Goal: Information Seeking & Learning: Learn about a topic

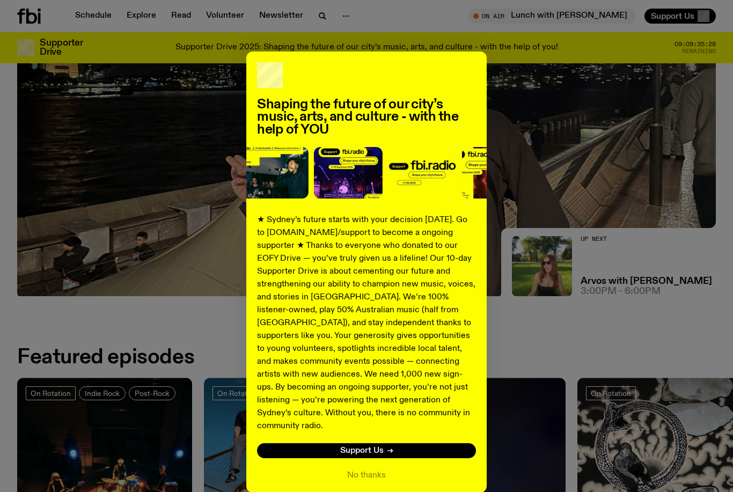
click at [371, 452] on div "Shaping the future of our city’s music, arts, and culture - with the help of YO…" at bounding box center [366, 271] width 240 height 441
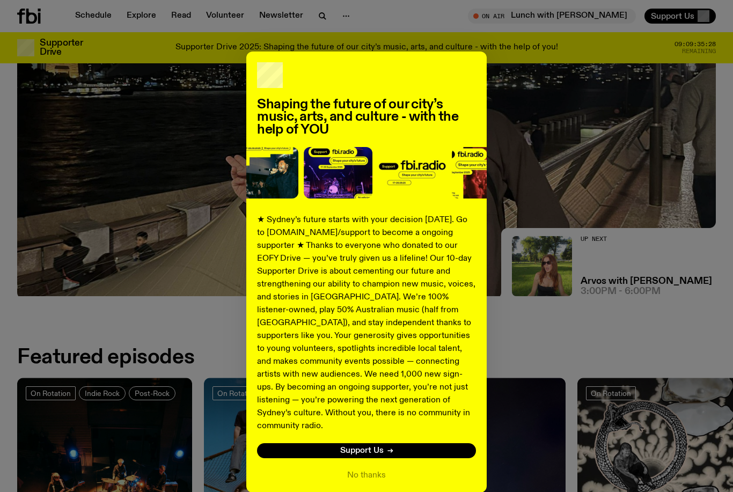
click at [378, 469] on button "No thanks" at bounding box center [366, 475] width 39 height 13
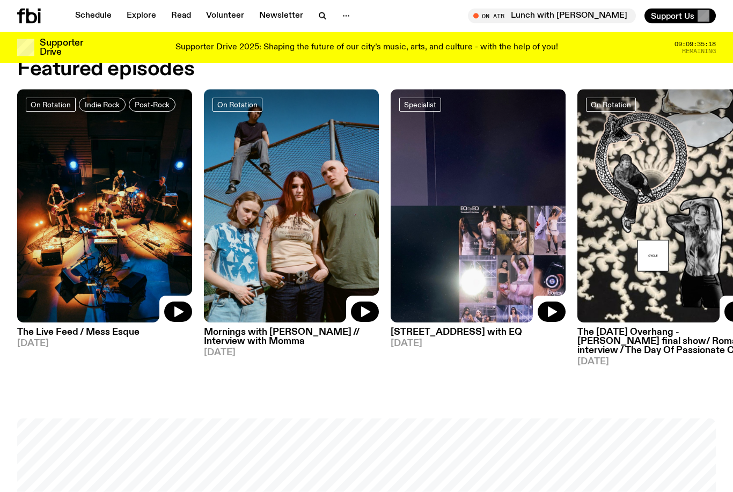
scroll to position [479, 0]
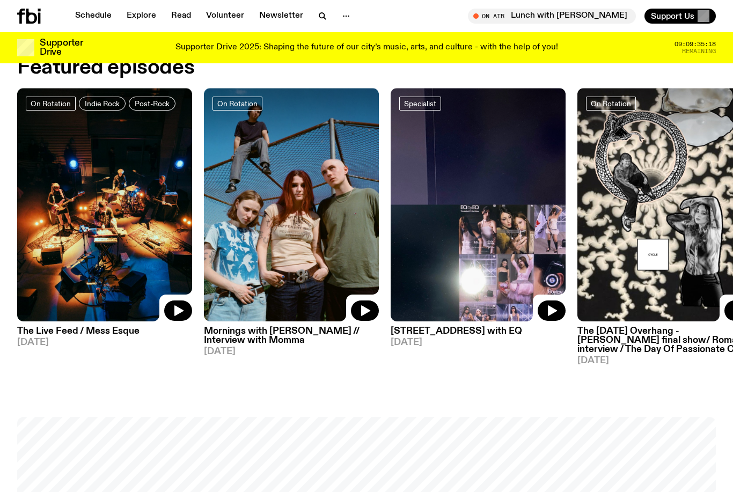
click at [277, 345] on h3 "Mornings with Freya Shields // Interview with Momma" at bounding box center [291, 336] width 175 height 18
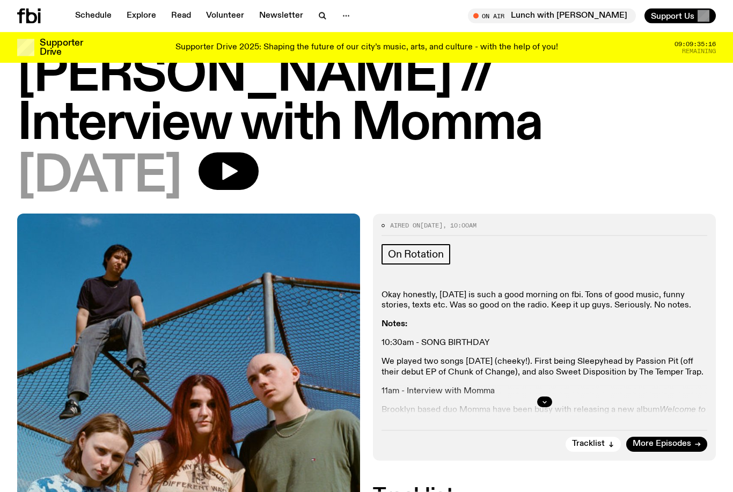
scroll to position [98, 0]
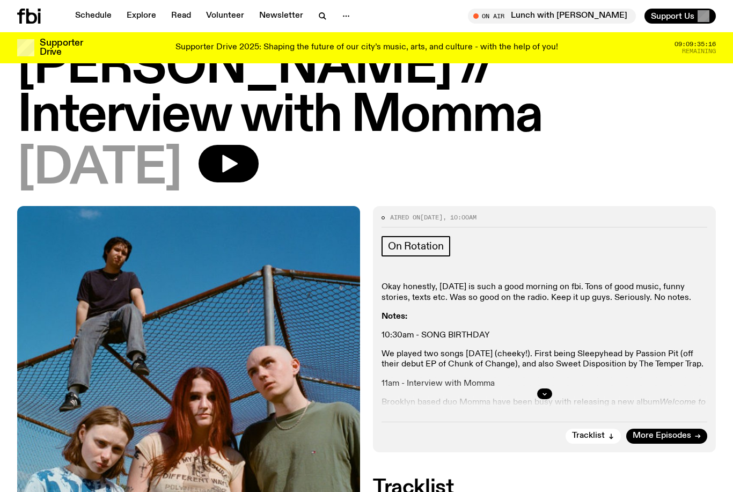
click at [551, 388] on button "button" at bounding box center [544, 393] width 15 height 11
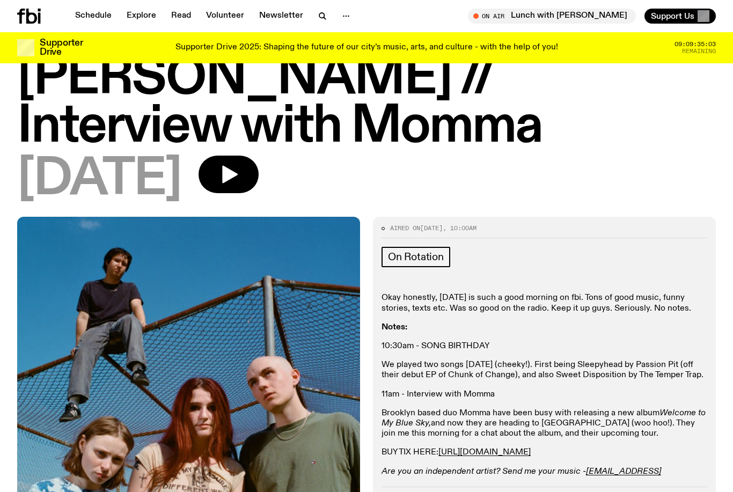
scroll to position [0, 0]
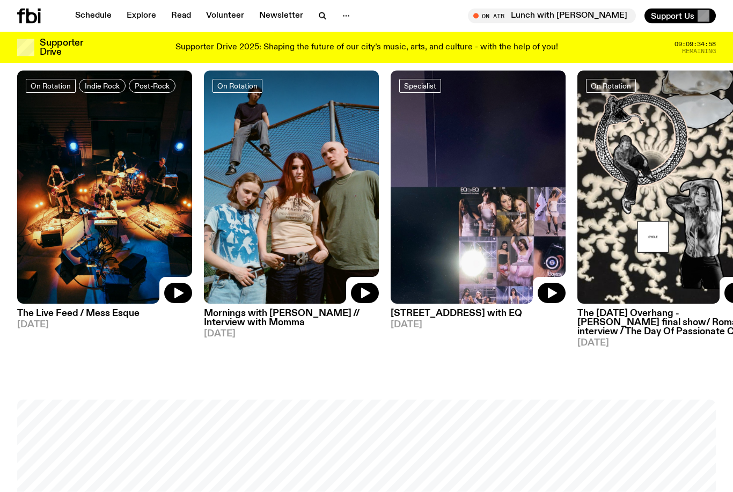
scroll to position [499, 0]
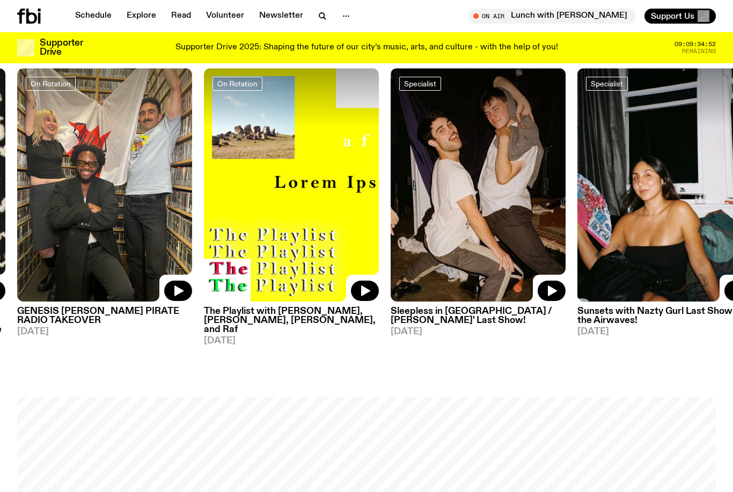
click at [124, 317] on h3 "GENESIS [PERSON_NAME] PIRATE RADIO TAKEOVER" at bounding box center [104, 316] width 175 height 18
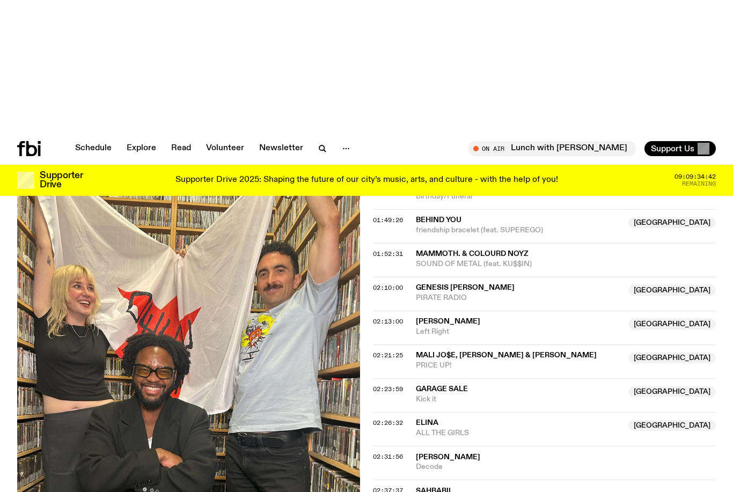
scroll to position [1055, 0]
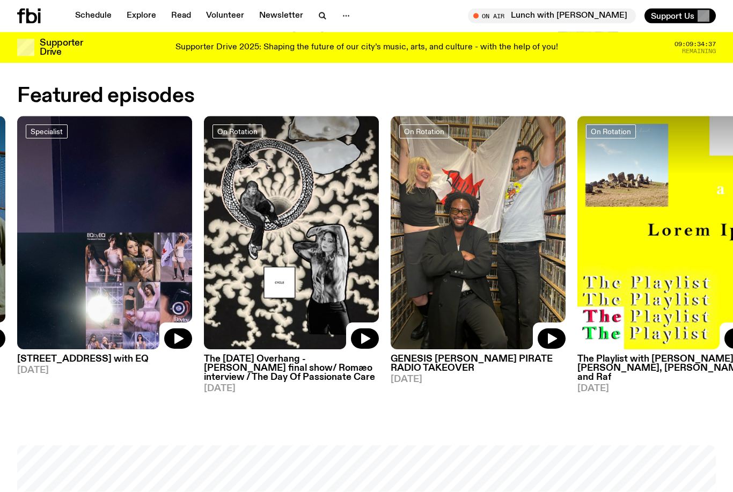
scroll to position [452, 0]
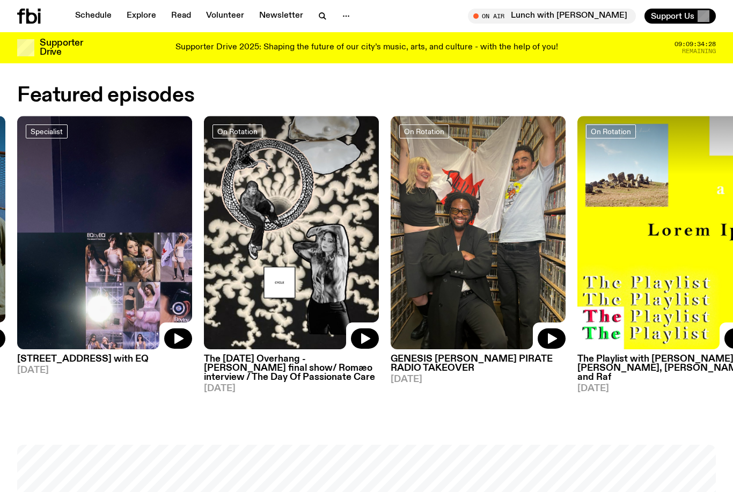
click at [612, 361] on h3 "The Playlist with [PERSON_NAME], [PERSON_NAME], [PERSON_NAME], and Raf" at bounding box center [664, 367] width 175 height 27
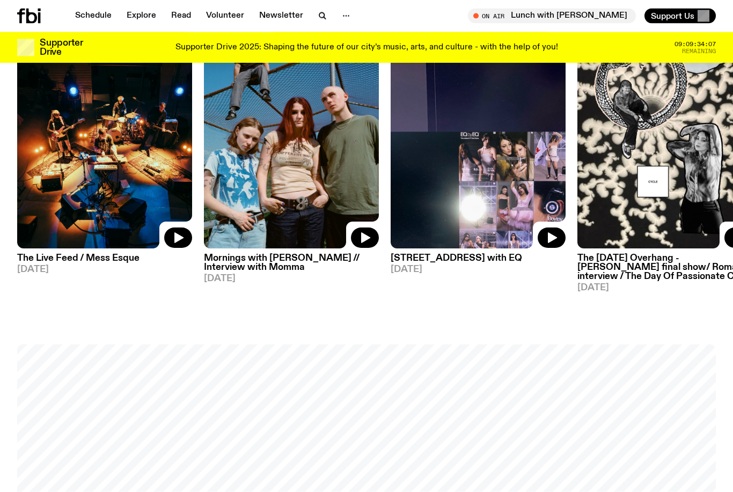
scroll to position [529, 0]
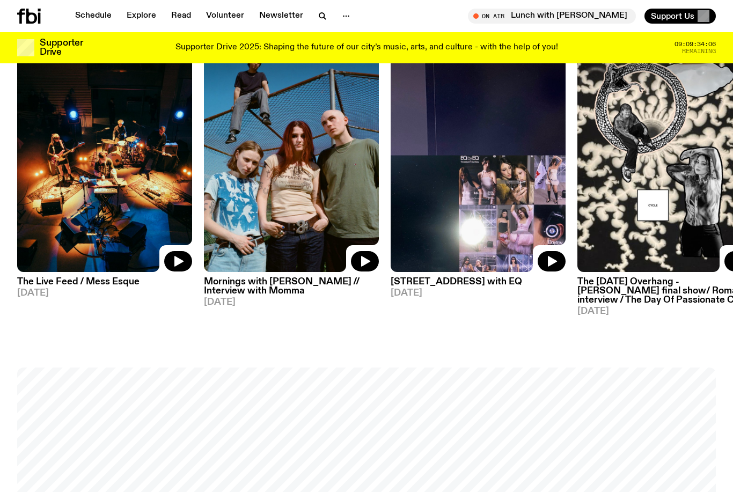
click at [183, 23] on link "Read" at bounding box center [181, 16] width 33 height 15
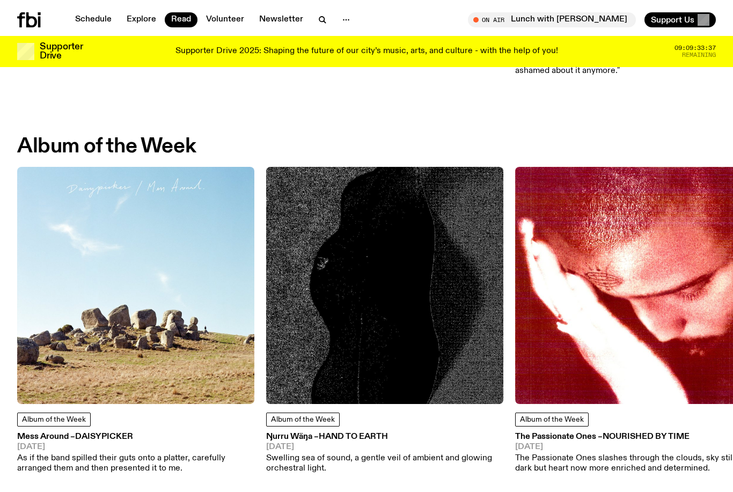
scroll to position [390, 0]
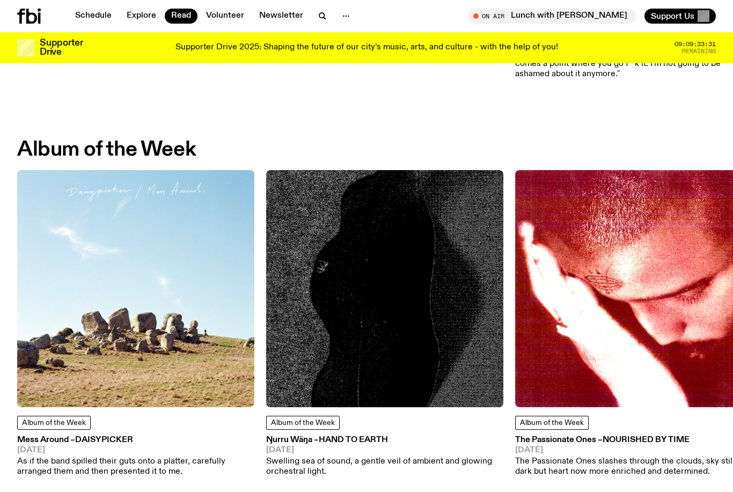
click at [183, 465] on p "As if the band spilled their guts onto a platter, carefully arranged them and t…" at bounding box center [135, 466] width 237 height 20
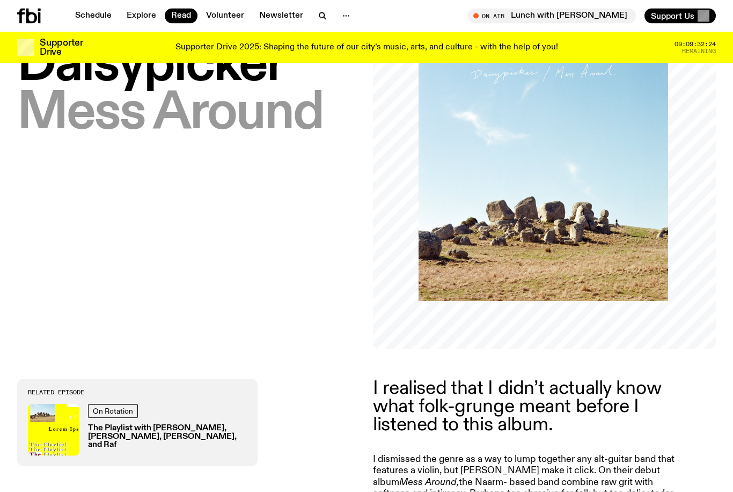
scroll to position [87, 0]
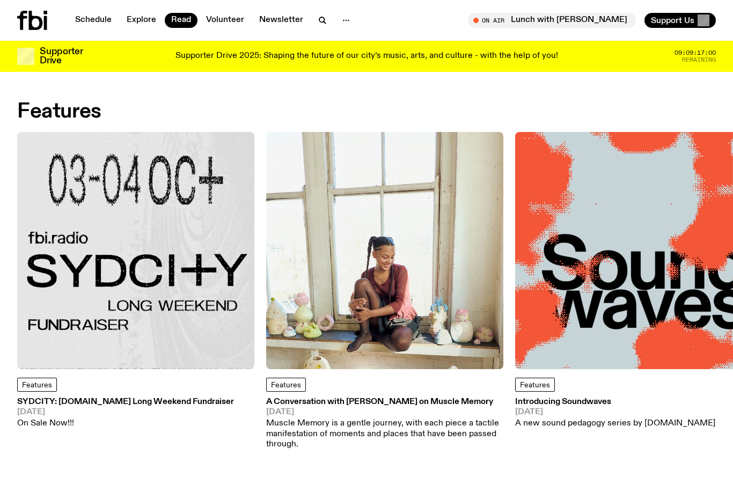
click at [88, 23] on link "Schedule" at bounding box center [93, 20] width 49 height 15
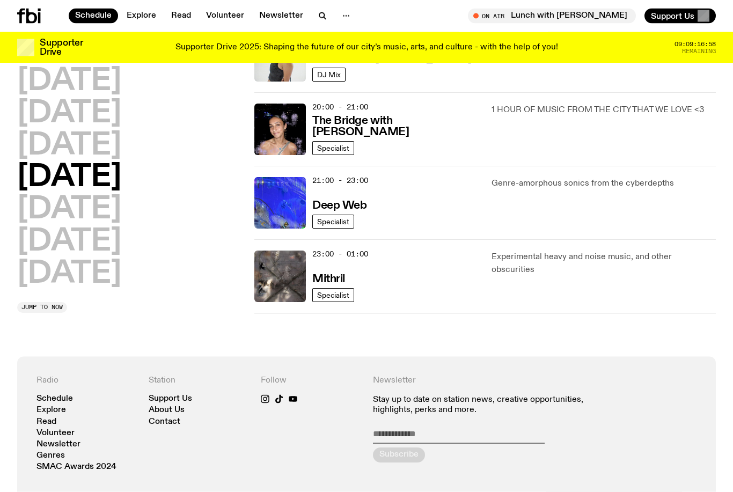
scroll to position [534, 0]
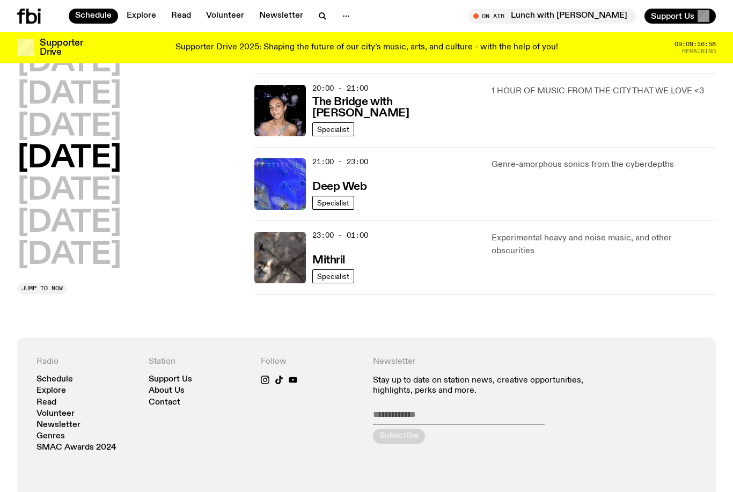
click at [40, 11] on icon at bounding box center [39, 10] width 3 height 3
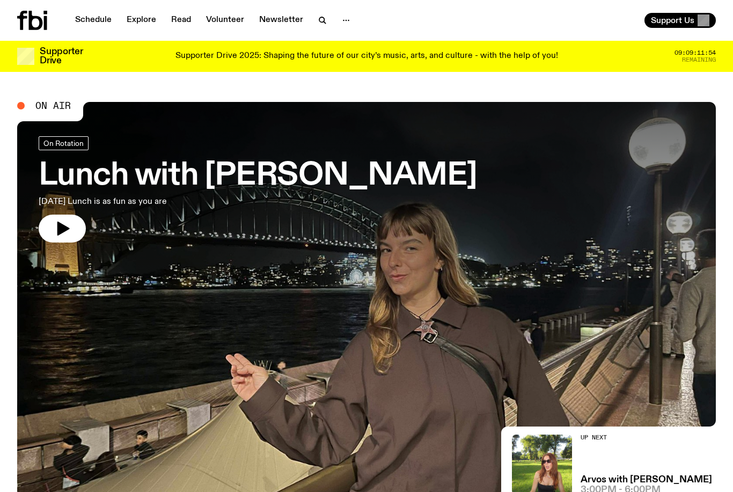
click at [634, 58] on div "Supporter Drive 2025: Shaping the future of our city’s music, arts, and culture…" at bounding box center [366, 56] width 544 height 18
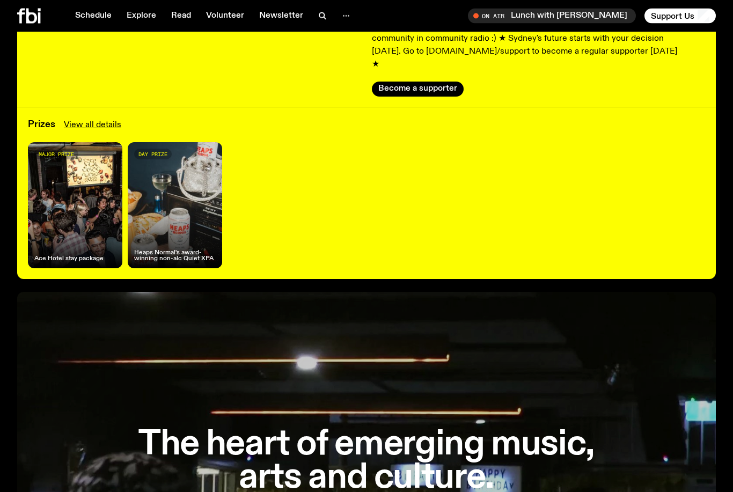
scroll to position [178, 0]
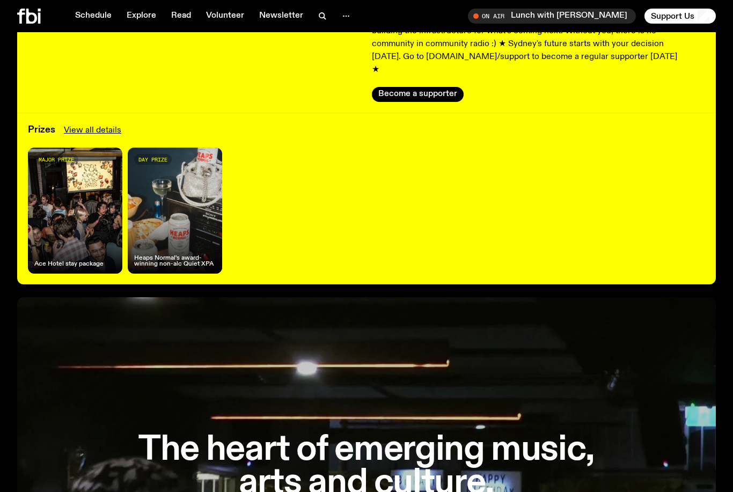
click at [169, 181] on div "day prize Heaps Normal's award-winning non-alc Quiet XPA" at bounding box center [175, 210] width 94 height 126
click at [162, 157] on span "day prize" at bounding box center [152, 160] width 29 height 6
click at [189, 255] on h4 "Heaps Normal's award-winning non-alc Quiet XPA" at bounding box center [175, 261] width 82 height 12
click at [100, 124] on link "View all details" at bounding box center [92, 130] width 57 height 13
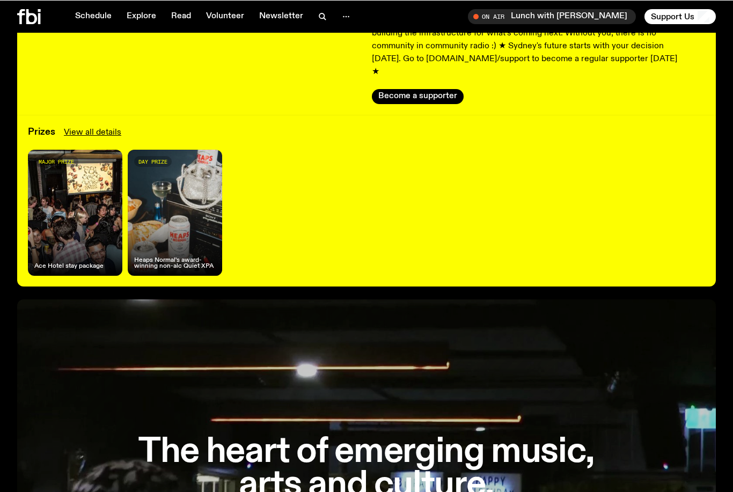
scroll to position [175, 0]
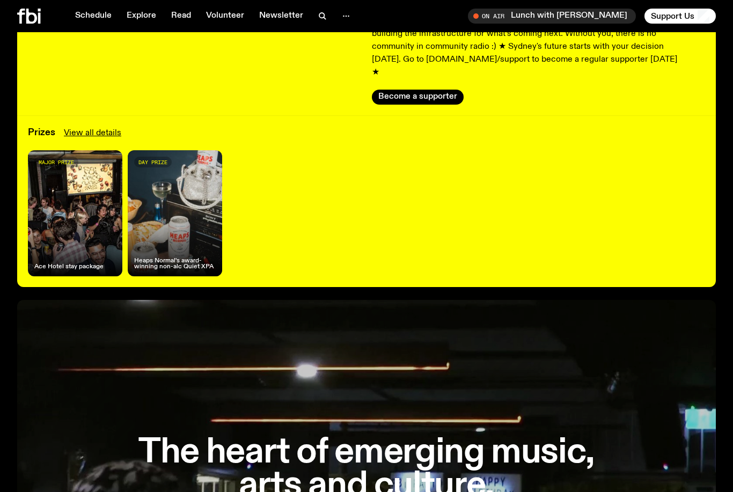
click at [191, 213] on div "day prize Heaps Normal's award-winning non-alc Quiet XPA" at bounding box center [175, 213] width 94 height 126
click at [161, 159] on span "day prize" at bounding box center [152, 162] width 29 height 6
click at [164, 258] on h4 "Heaps Normal's award-winning non-alc Quiet XPA" at bounding box center [175, 264] width 82 height 12
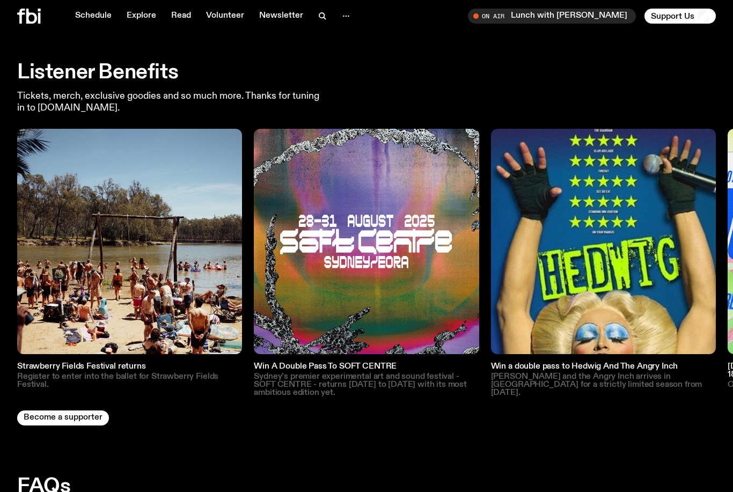
scroll to position [2003, 0]
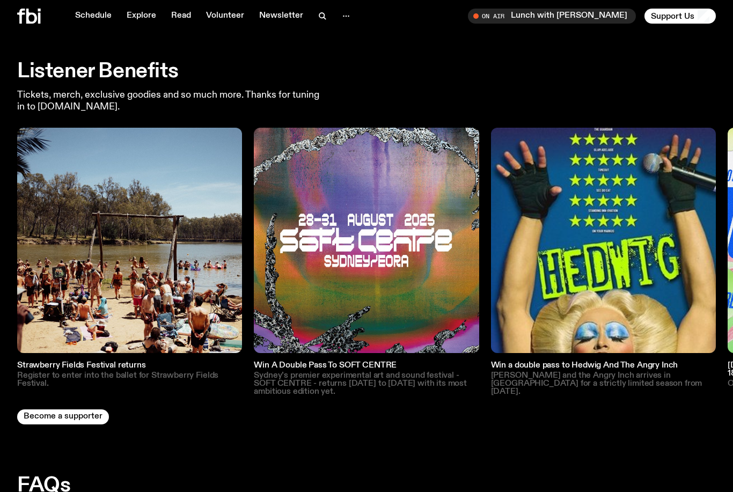
click at [190, 288] on img at bounding box center [129, 240] width 225 height 225
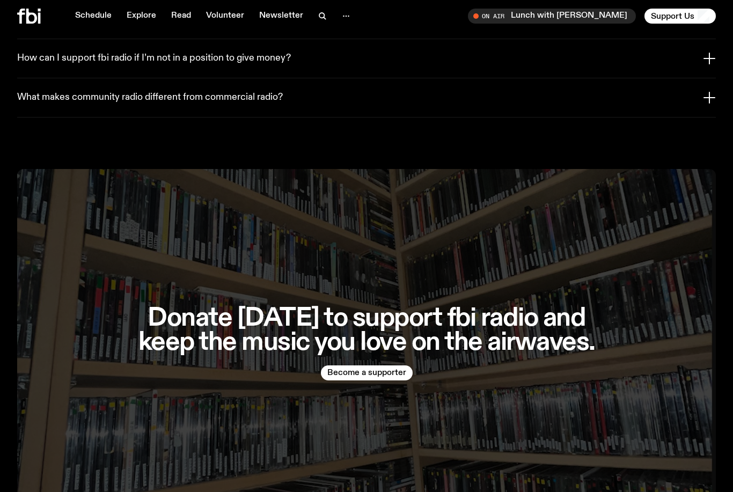
scroll to position [2669, 0]
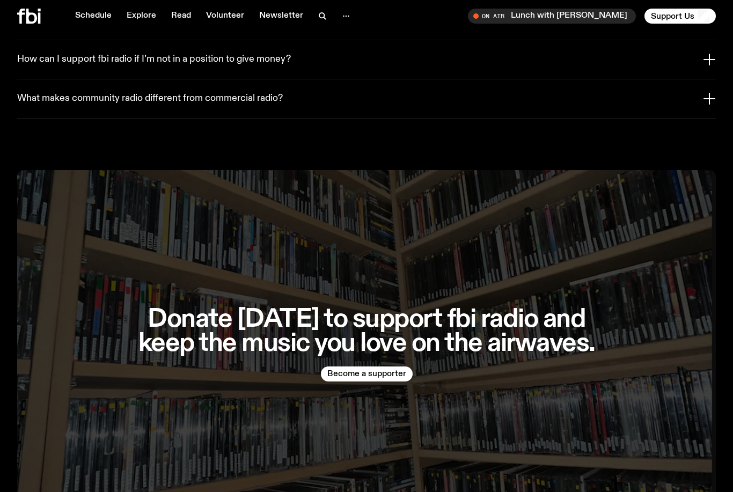
click at [712, 79] on button "What makes community radio different from commercial radio?" at bounding box center [366, 98] width 698 height 39
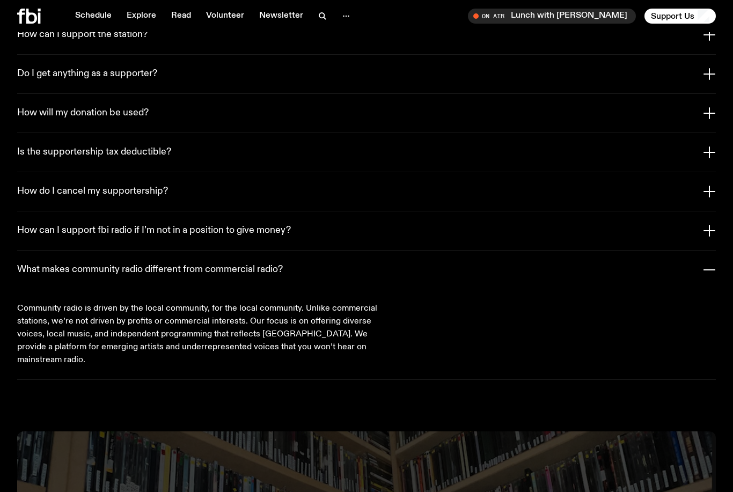
scroll to position [2497, 0]
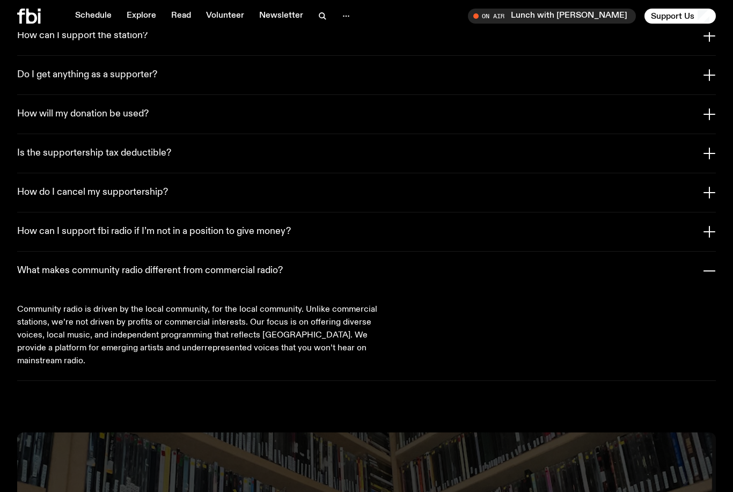
click at [709, 226] on icon "button" at bounding box center [709, 231] width 0 height 11
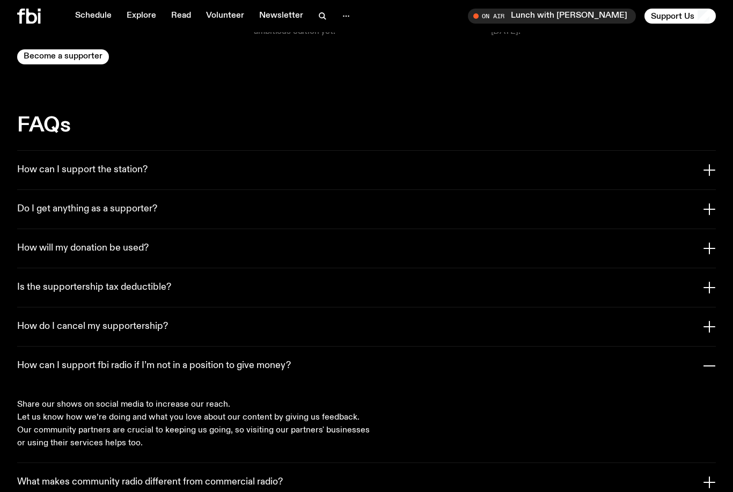
scroll to position [2362, 0]
click at [701, 308] on button "How do I cancel my supportership?" at bounding box center [366, 327] width 698 height 39
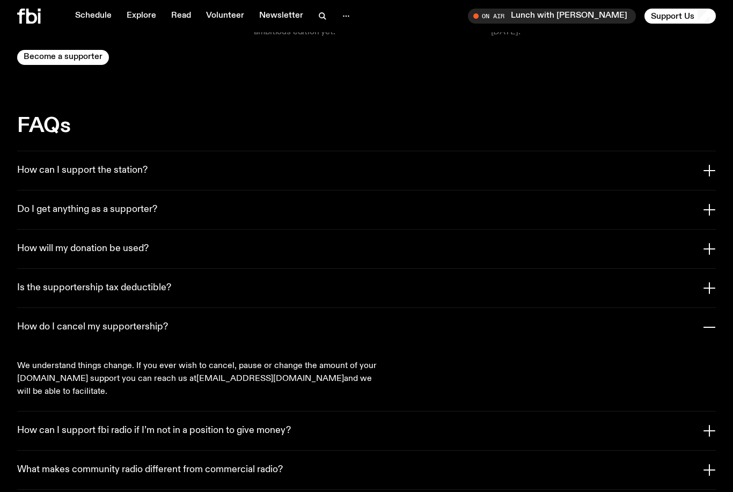
click at [699, 269] on button "Is the supportership tax deductible?" at bounding box center [366, 288] width 698 height 39
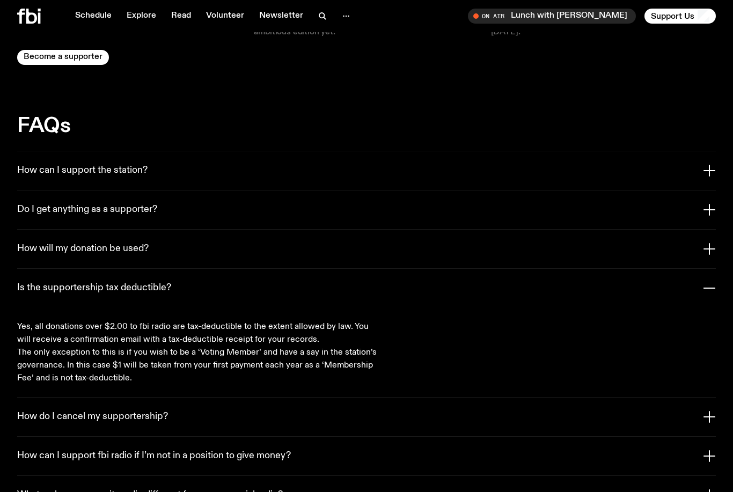
click at [706, 242] on icon "button" at bounding box center [708, 248] width 13 height 13
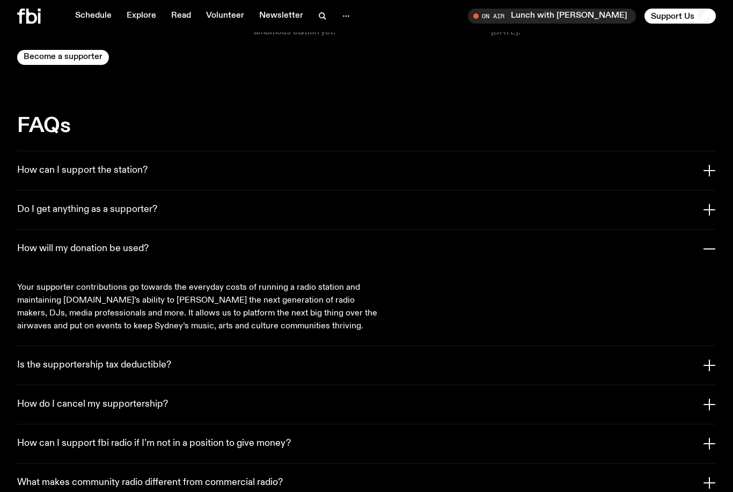
click at [713, 190] on button "Do I get anything as a supporter?" at bounding box center [366, 209] width 698 height 39
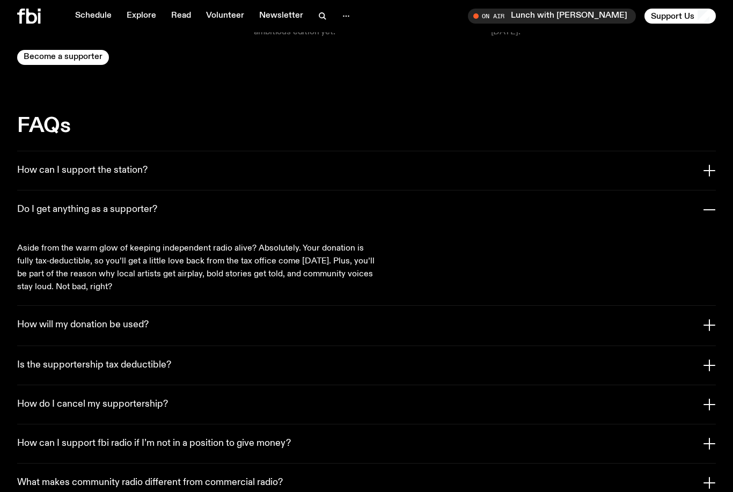
click at [712, 151] on button "How can I support the station?" at bounding box center [366, 170] width 698 height 39
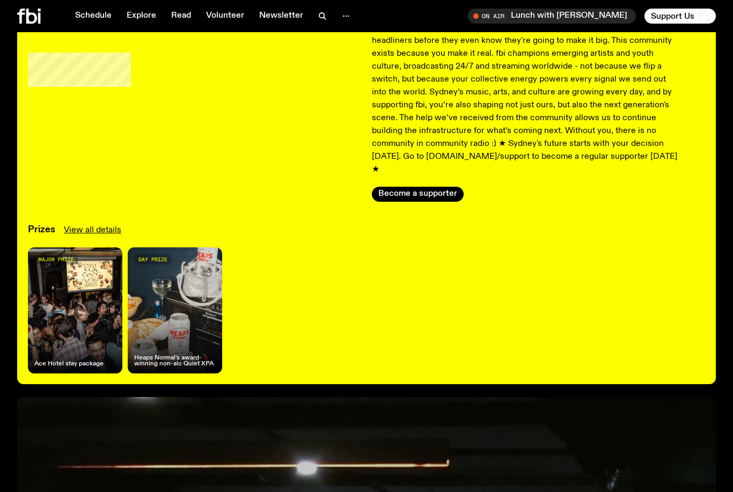
scroll to position [0, 0]
